Goal: Task Accomplishment & Management: Manage account settings

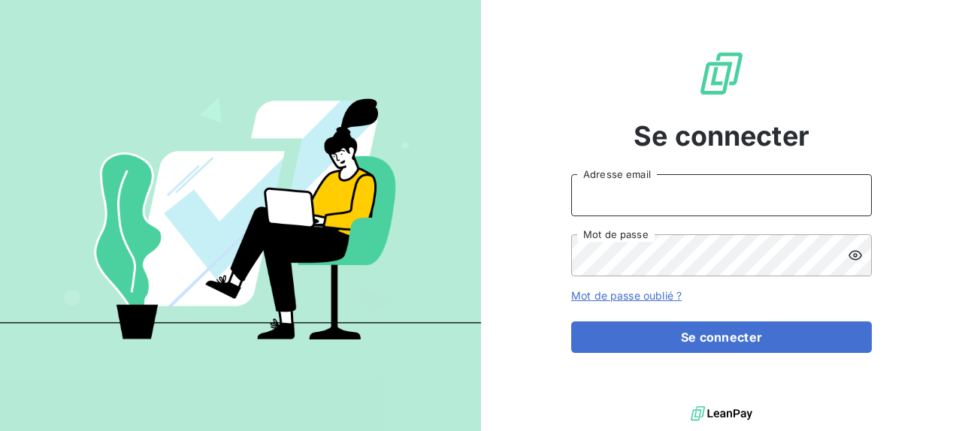
click at [675, 202] on input "Adresse email" at bounding box center [721, 195] width 301 height 42
paste input "[PERSON_NAME][EMAIL_ADDRESS][DOMAIN_NAME]"
type input "[PERSON_NAME][EMAIL_ADDRESS][DOMAIN_NAME]"
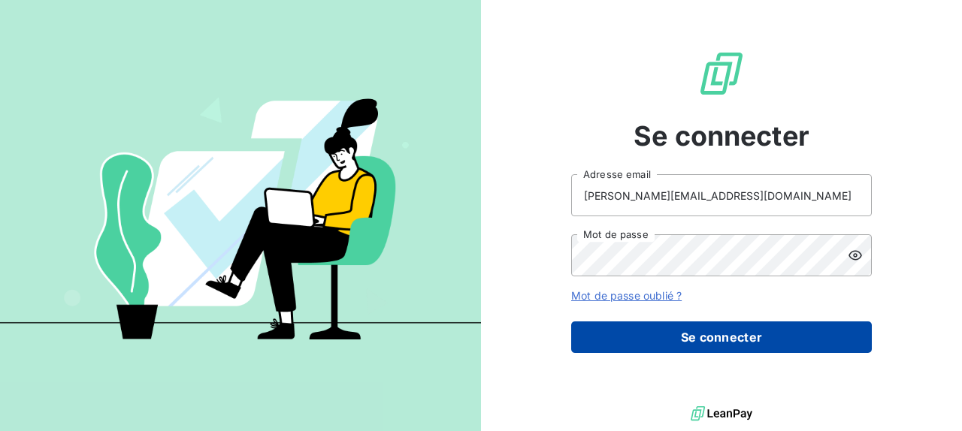
click at [721, 347] on button "Se connecter" at bounding box center [721, 338] width 301 height 32
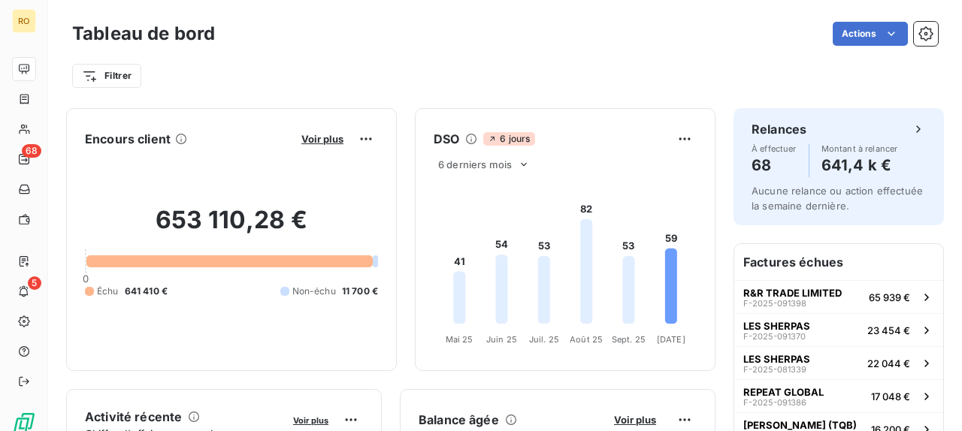
click at [707, 80] on div "Filtrer" at bounding box center [505, 76] width 866 height 29
click at [576, 83] on div "Filtrer" at bounding box center [505, 76] width 866 height 29
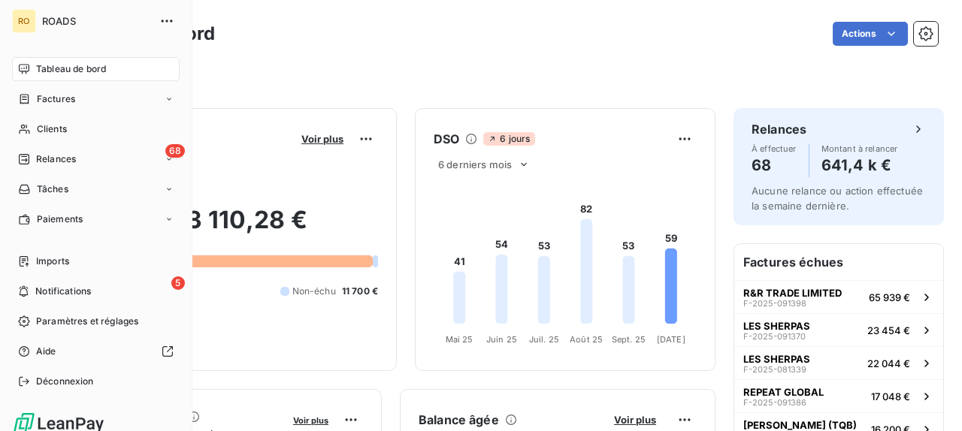
click at [60, 68] on span "Tableau de bord" at bounding box center [71, 69] width 70 height 14
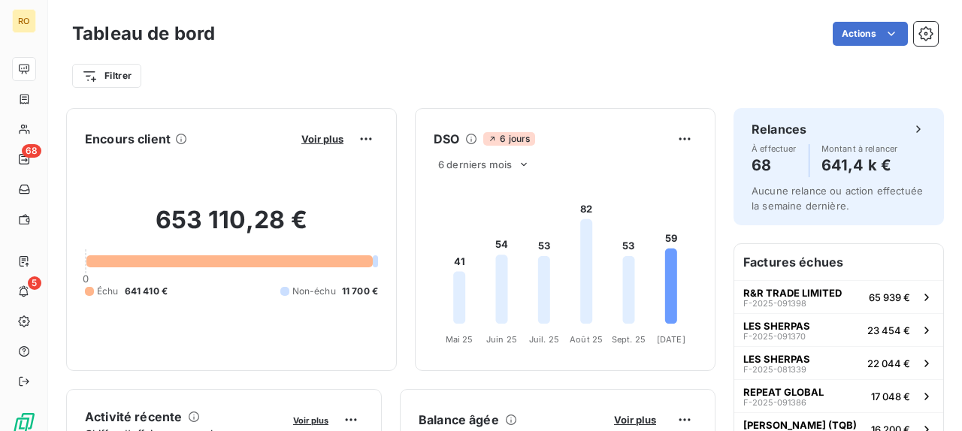
click at [540, 84] on div "Filtrer" at bounding box center [505, 76] width 866 height 29
click at [524, 165] on icon at bounding box center [524, 165] width 12 height 12
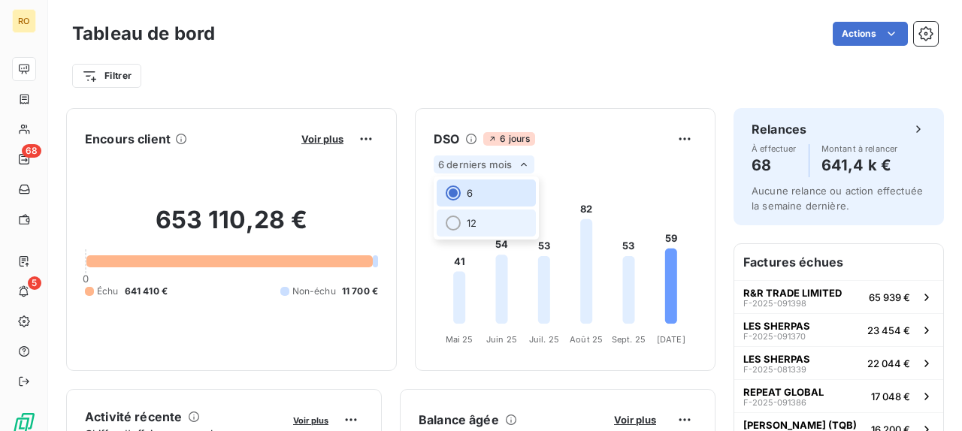
click at [481, 222] on li "12" at bounding box center [486, 223] width 99 height 27
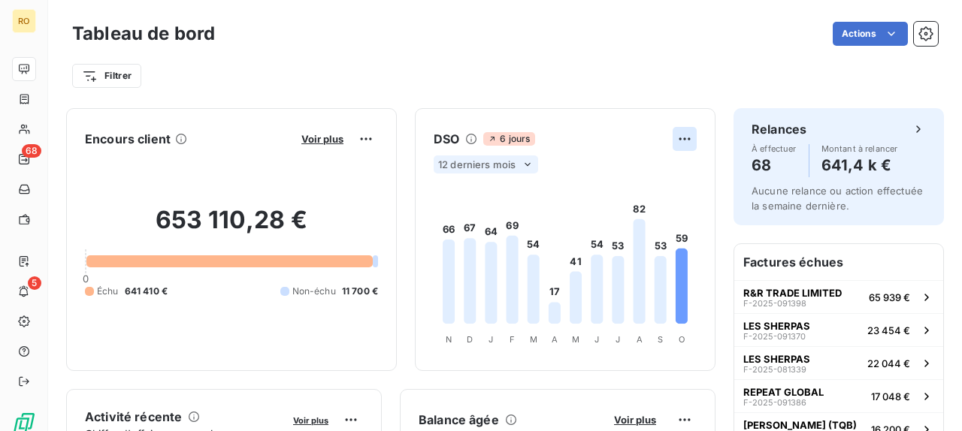
click at [690, 135] on html "RO 68 5 Tableau de bord Actions Filtrer Encours client Voir plus 653 110,28 € 0…" at bounding box center [481, 215] width 962 height 431
click at [497, 147] on html "RO 68 5 Tableau de bord Actions Filtrer Encours client Voir plus 653 110,28 € 0…" at bounding box center [481, 215] width 962 height 431
click at [471, 143] on icon at bounding box center [471, 139] width 12 height 12
click at [494, 140] on icon at bounding box center [492, 138] width 9 height 9
click at [104, 77] on html "RO 68 5 Tableau de bord Actions Filtrer Encours client Voir plus 653 110,28 € 0…" at bounding box center [481, 215] width 962 height 431
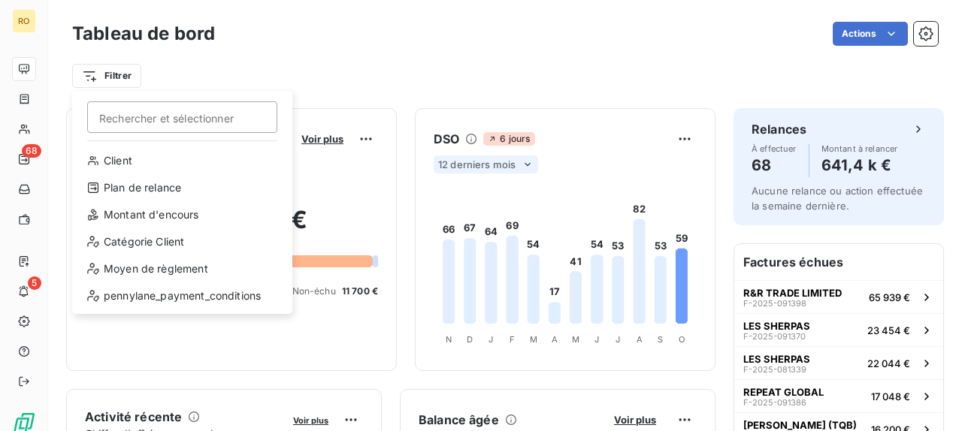
click at [603, 85] on html "RO 68 5 Tableau de bord Actions Filtrer Rechercher et sélectionner Client Plan …" at bounding box center [481, 215] width 962 height 431
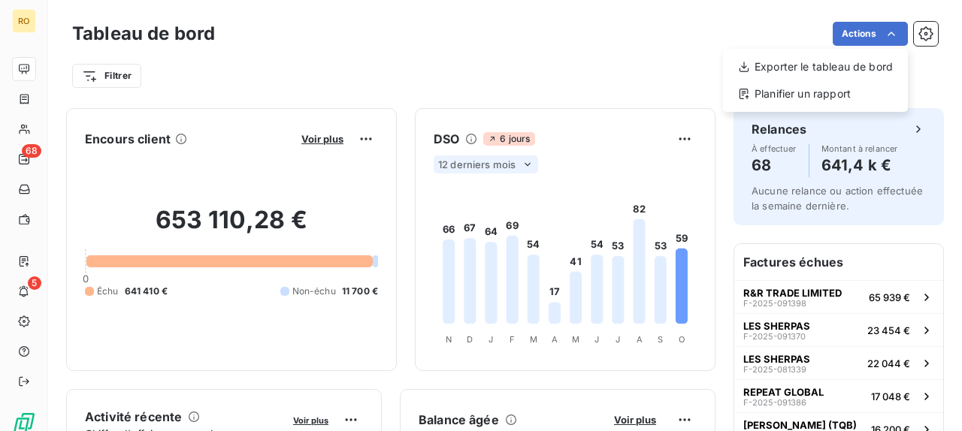
click at [687, 44] on html "RO 68 5 Tableau de bord Actions Exporter le tableau de bord Planifier un rappor…" at bounding box center [481, 215] width 962 height 431
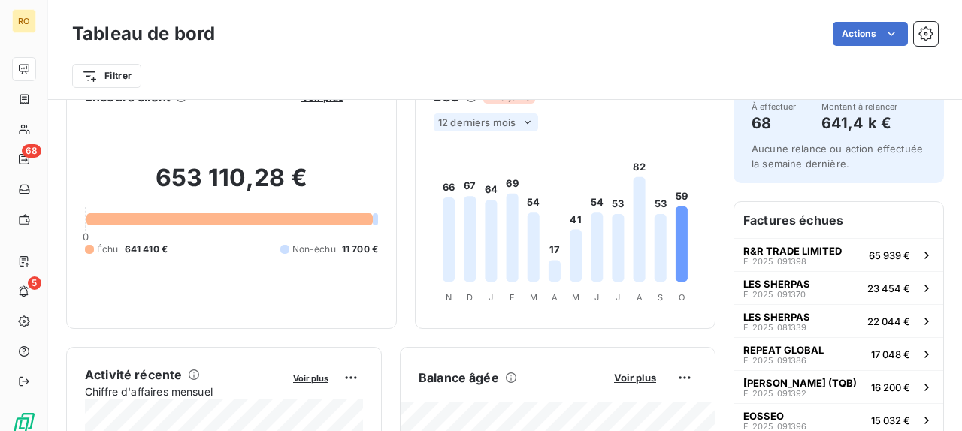
scroll to position [29, 0]
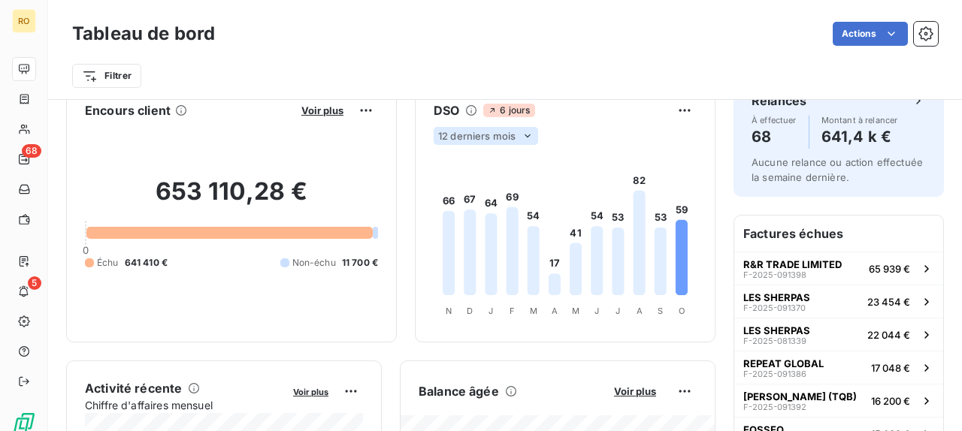
click at [524, 135] on icon at bounding box center [527, 136] width 12 height 12
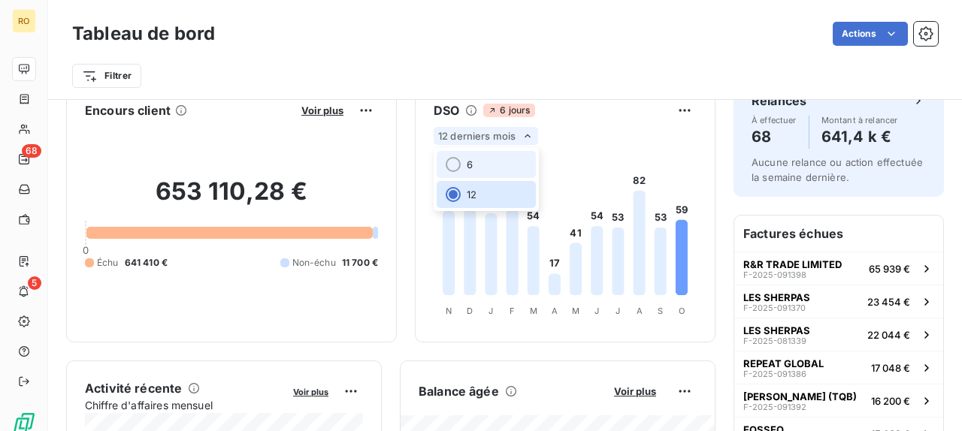
click at [472, 171] on li "6" at bounding box center [486, 164] width 99 height 27
